Goal: Information Seeking & Learning: Check status

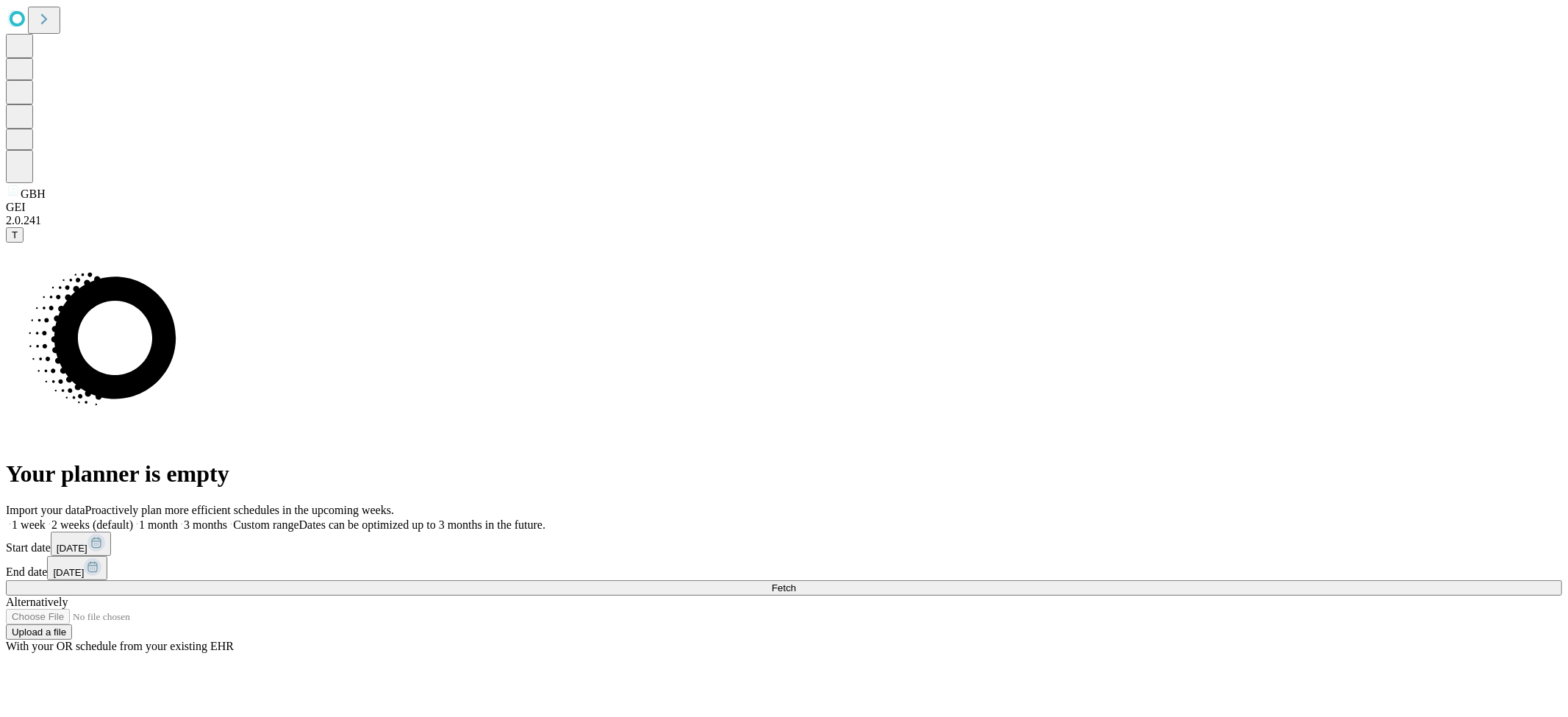
click at [796, 582] on span "Fetch" at bounding box center [784, 588] width 24 height 11
